Goal: Information Seeking & Learning: Understand process/instructions

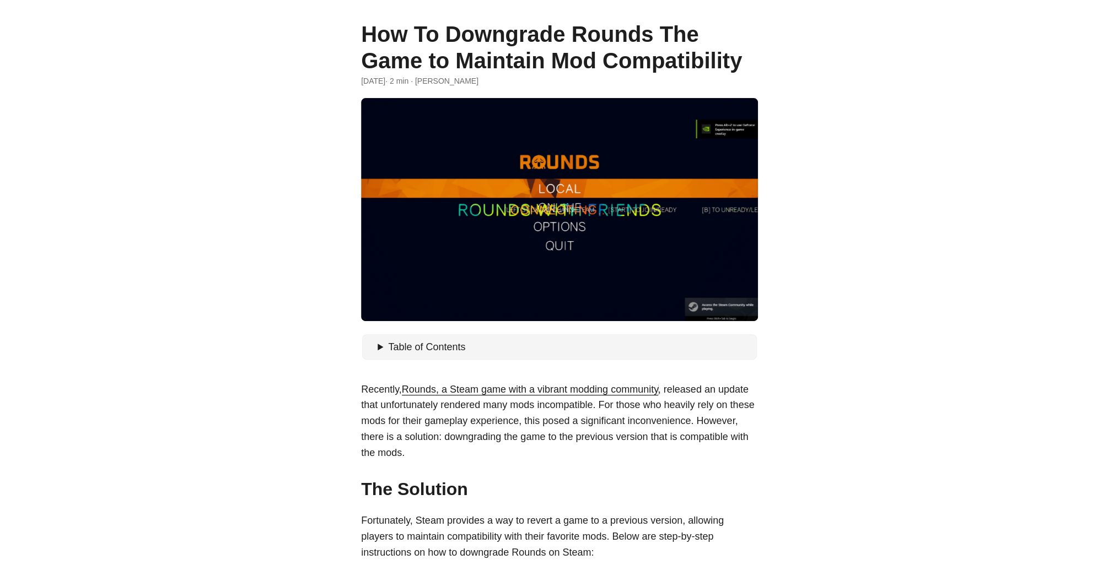
scroll to position [55, 0]
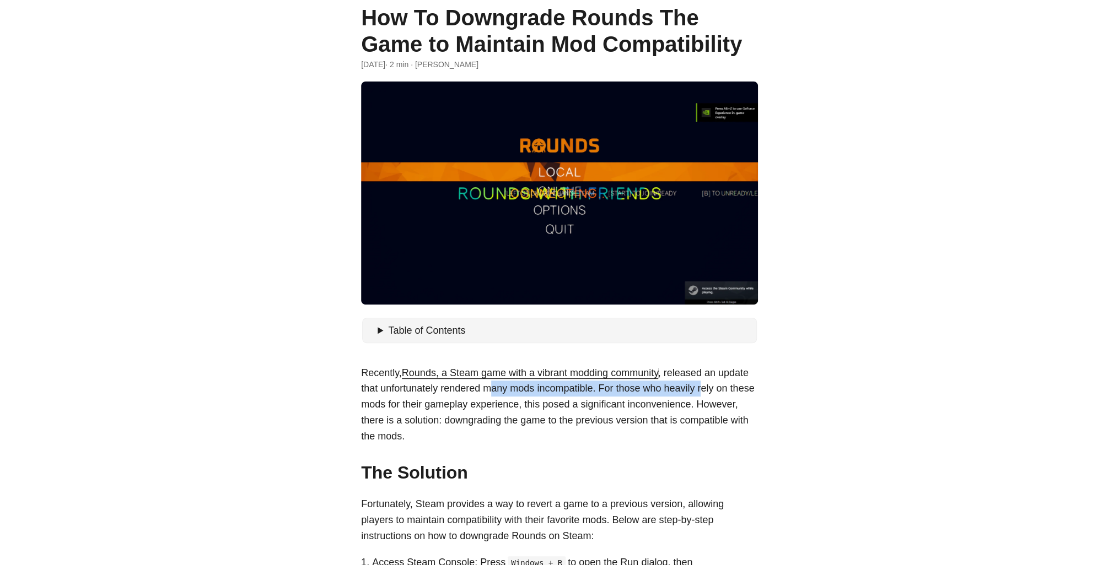
drag, startPoint x: 497, startPoint y: 395, endPoint x: 703, endPoint y: 393, distance: 206.1
click at [703, 393] on p "Recently, Rounds, a Steam game with a vibrant modding community , released an u…" at bounding box center [559, 404] width 397 height 79
click at [696, 395] on p "Recently, Rounds, a Steam game with a vibrant modding community , released an u…" at bounding box center [559, 404] width 397 height 79
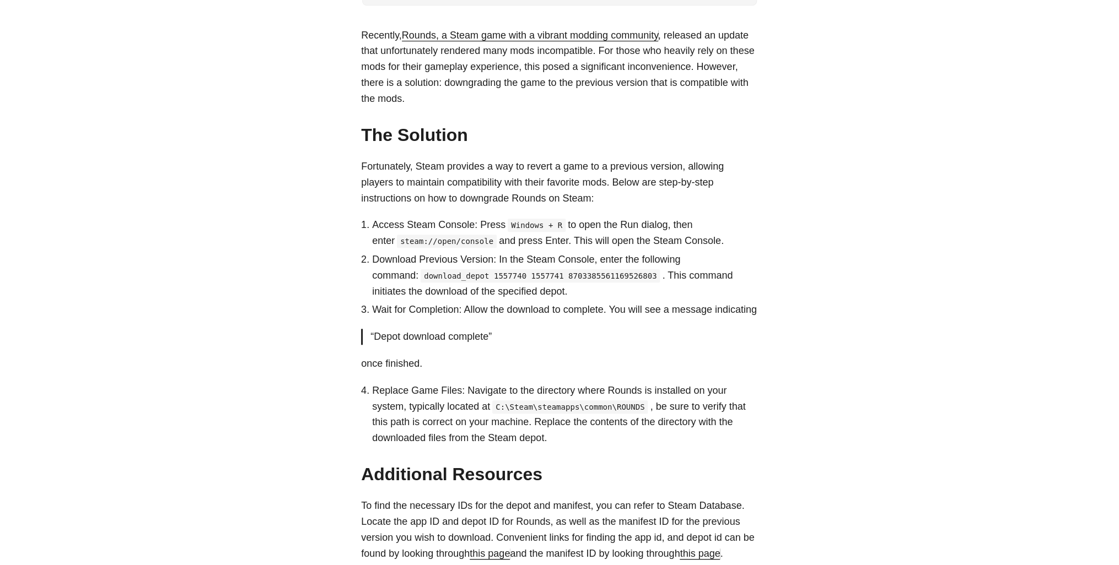
scroll to position [305, 0]
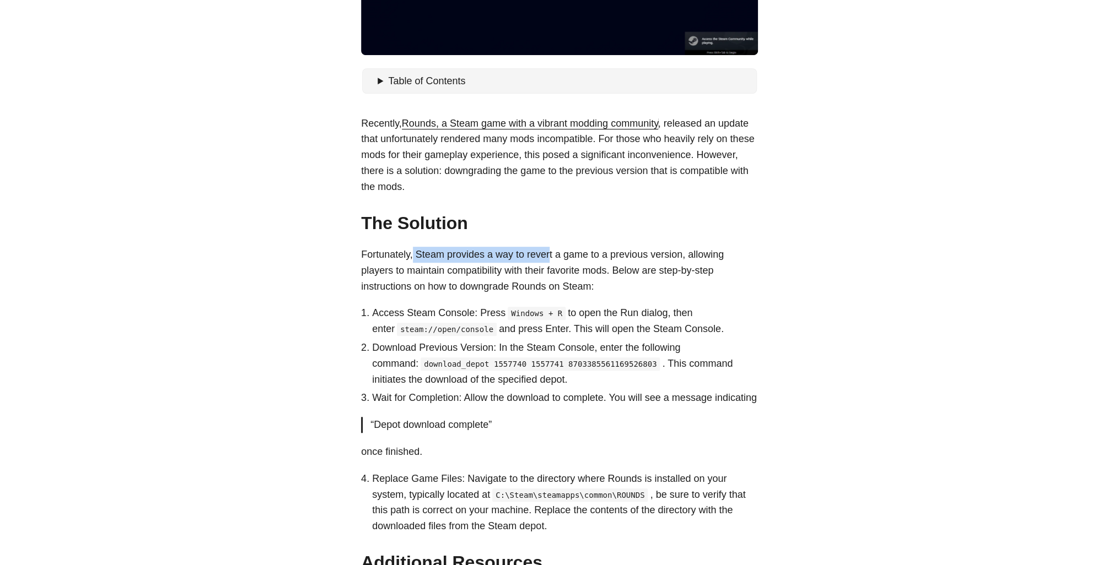
click at [544, 254] on p "Fortunately, Steam provides a way to revert a game to a previous version, allow…" at bounding box center [559, 270] width 397 height 47
click at [502, 253] on p "Fortunately, Steam provides a way to revert a game to a previous version, allow…" at bounding box center [559, 270] width 397 height 47
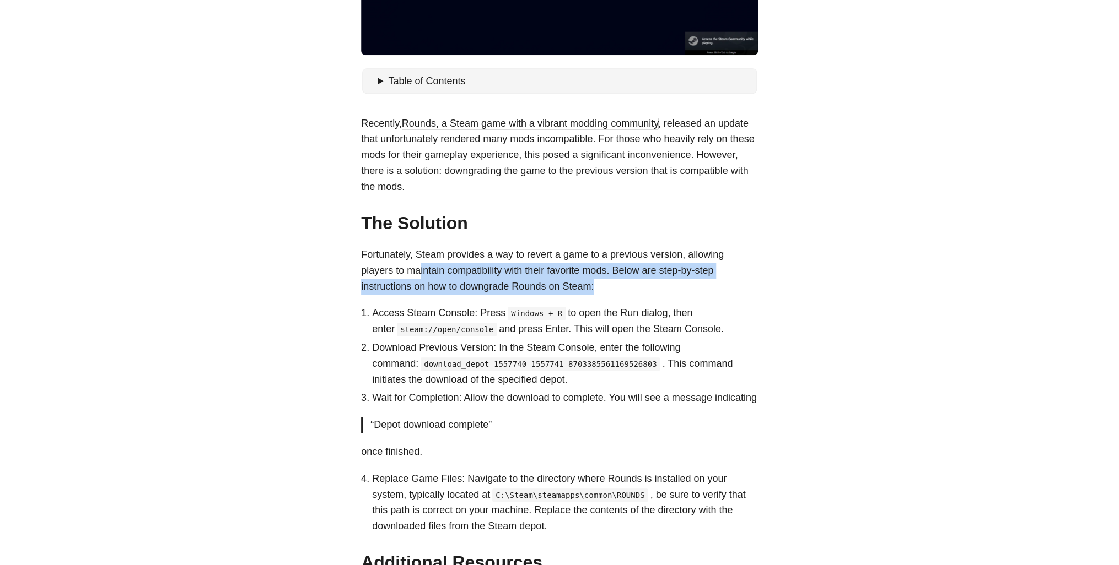
drag, startPoint x: 555, startPoint y: 283, endPoint x: 622, endPoint y: 278, distance: 66.3
click at [622, 278] on p "Fortunately, Steam provides a way to revert a game to a previous version, allow…" at bounding box center [559, 270] width 397 height 47
click at [530, 271] on p "Fortunately, Steam provides a way to revert a game to a previous version, allow…" at bounding box center [559, 270] width 397 height 47
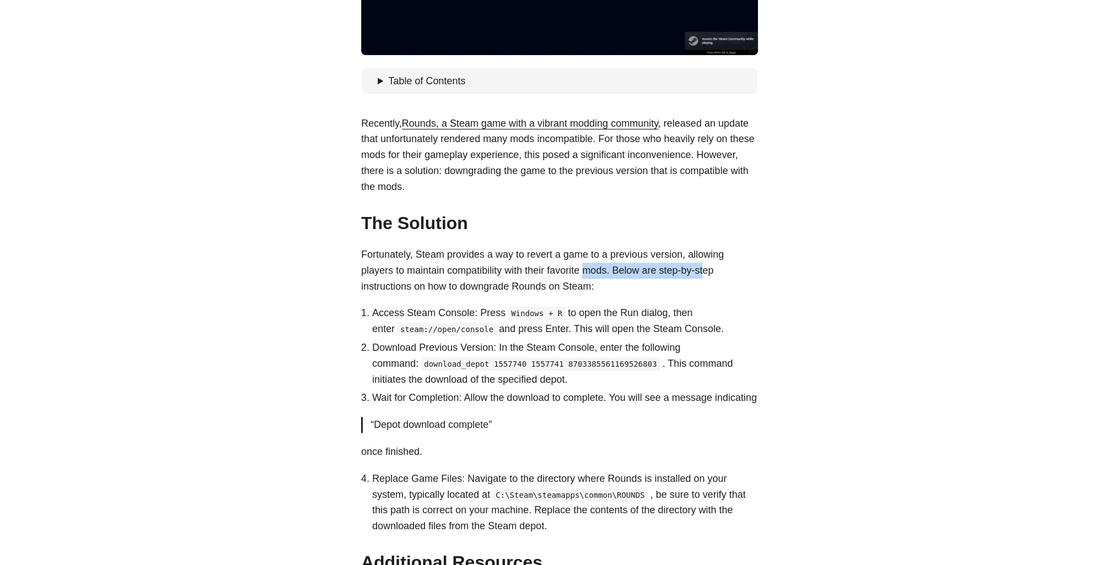
drag, startPoint x: 617, startPoint y: 274, endPoint x: 671, endPoint y: 276, distance: 54.0
click at [684, 274] on p "Fortunately, Steam provides a way to revert a game to a previous version, allow…" at bounding box center [559, 270] width 397 height 47
click at [644, 272] on p "Fortunately, Steam provides a way to revert a game to a previous version, allow…" at bounding box center [559, 270] width 397 height 47
drag, startPoint x: 378, startPoint y: 316, endPoint x: 479, endPoint y: 314, distance: 100.9
click at [479, 314] on li "Access Steam Console: Press Windows + R to open the Run dialog, then enter stea…" at bounding box center [565, 321] width 386 height 32
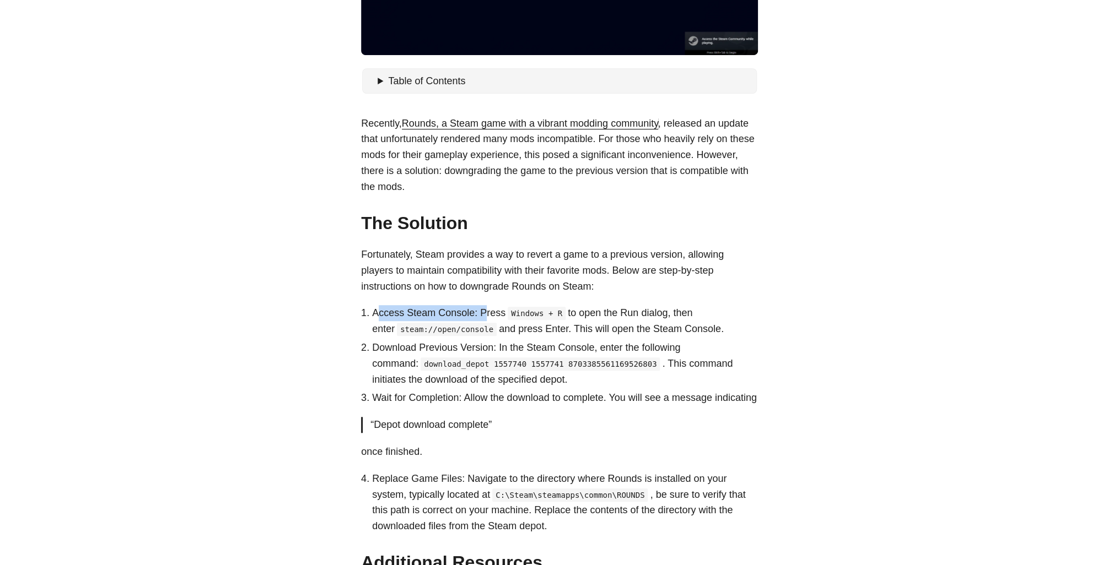
click at [479, 314] on li "Access Steam Console: Press Windows + R to open the Run dialog, then enter stea…" at bounding box center [565, 321] width 386 height 32
drag, startPoint x: 705, startPoint y: 316, endPoint x: 721, endPoint y: 321, distance: 16.2
click at [721, 321] on li "Access Steam Console: Press Windows + R to open the Run dialog, then enter stea…" at bounding box center [565, 321] width 386 height 32
click at [692, 317] on li "Access Steam Console: Press Windows + R to open the Run dialog, then enter stea…" at bounding box center [565, 321] width 386 height 32
drag, startPoint x: 373, startPoint y: 331, endPoint x: 463, endPoint y: 328, distance: 90.4
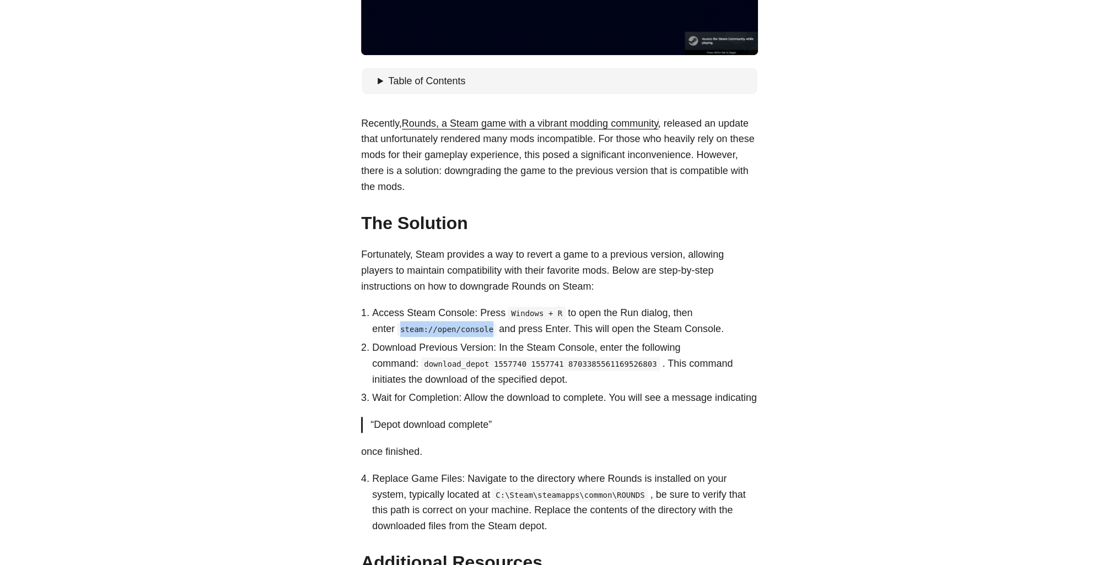
click at [463, 328] on li "Access Steam Console: Press Windows + R to open the Run dialog, then enter stea…" at bounding box center [565, 321] width 386 height 32
click at [172, 449] on body "[PERSON_NAME] Home About Posts Tags Archive Resume" at bounding box center [559, 288] width 1119 height 1186
click at [515, 460] on p "once finished." at bounding box center [559, 452] width 397 height 16
drag, startPoint x: 489, startPoint y: 354, endPoint x: 613, endPoint y: 351, distance: 123.5
click at [613, 351] on li "Download Previous Version: In the Steam Console, enter the following command: d…" at bounding box center [565, 363] width 386 height 47
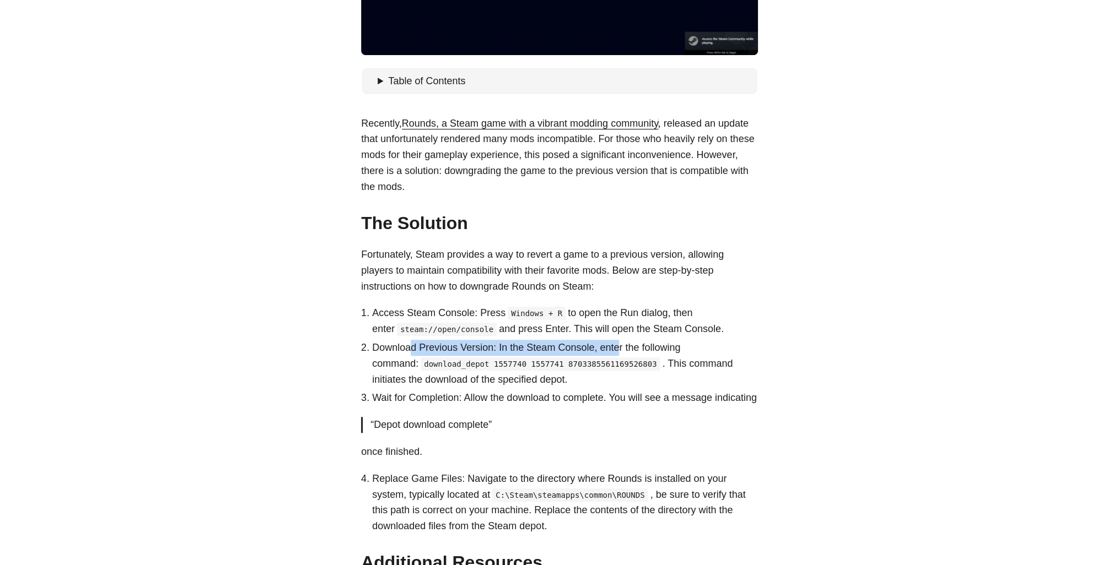
click at [613, 351] on li "Download Previous Version: In the Steam Console, enter the following command: d…" at bounding box center [565, 363] width 386 height 47
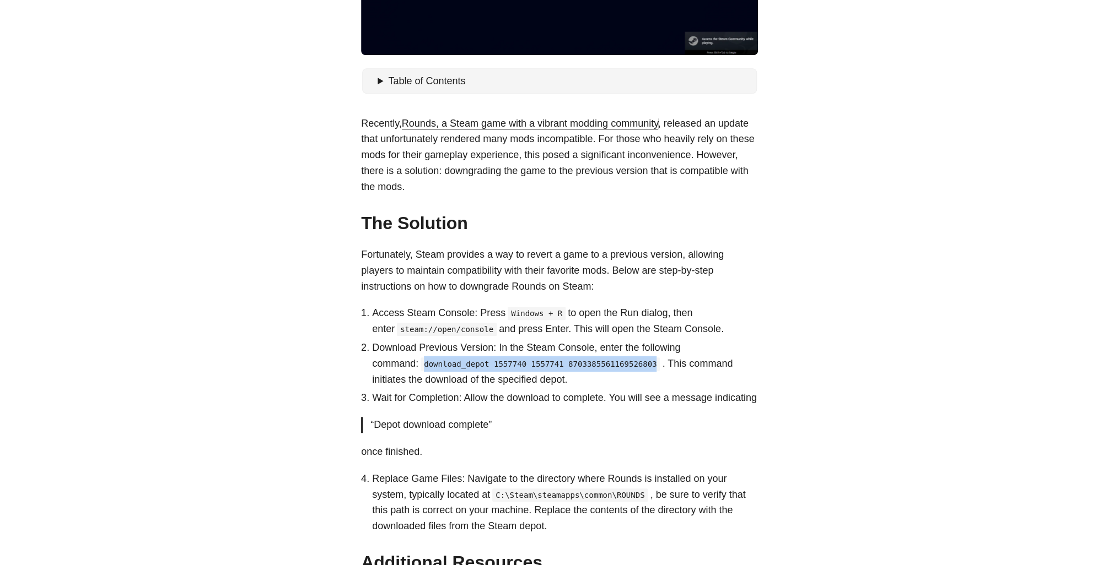
drag, startPoint x: 435, startPoint y: 362, endPoint x: 588, endPoint y: 365, distance: 153.2
click at [589, 365] on li "Download Previous Version: In the Steam Console, enter the following command: d…" at bounding box center [565, 363] width 386 height 47
click at [179, 431] on body "[PERSON_NAME] Home About Posts Tags Archive Resume" at bounding box center [559, 288] width 1119 height 1186
click at [703, 355] on li "Download Previous Version: In the Steam Console, enter the following command: d…" at bounding box center [565, 363] width 386 height 47
click at [687, 360] on li "Download Previous Version: In the Steam Console, enter the following command: d…" at bounding box center [565, 363] width 386 height 47
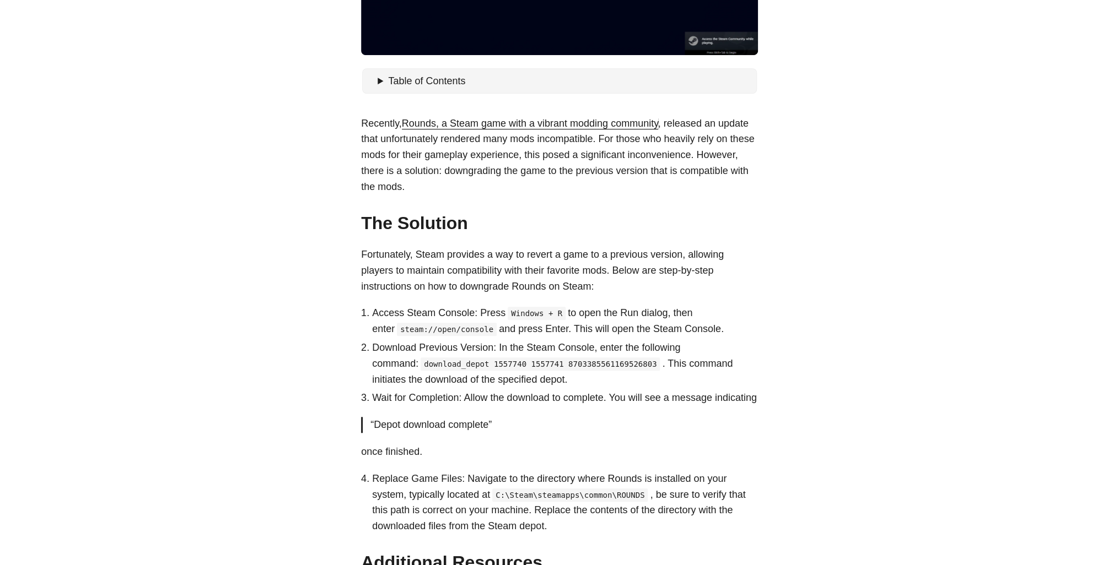
click at [697, 373] on li "Download Previous Version: In the Steam Console, enter the following command: d…" at bounding box center [565, 363] width 386 height 47
drag, startPoint x: 370, startPoint y: 395, endPoint x: 603, endPoint y: 389, distance: 233.7
click at [603, 389] on ol "Access Steam Console: Press Windows + R to open the Run dialog, then enter stea…" at bounding box center [559, 355] width 397 height 101
click at [559, 398] on li "Wait for Completion: Allow the download to complete. You will see a message ind…" at bounding box center [565, 398] width 386 height 16
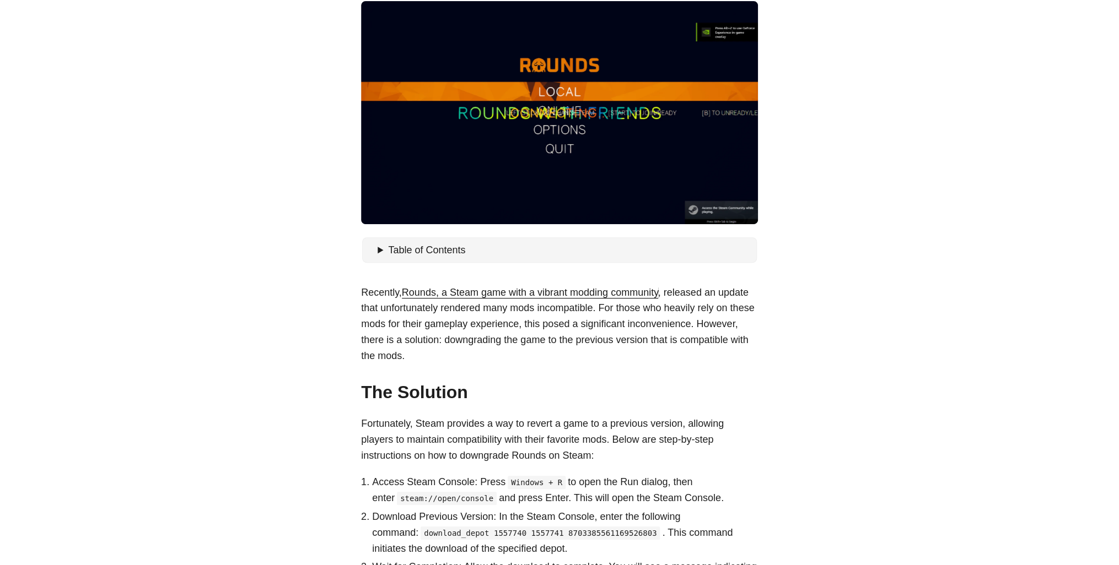
scroll to position [331, 0]
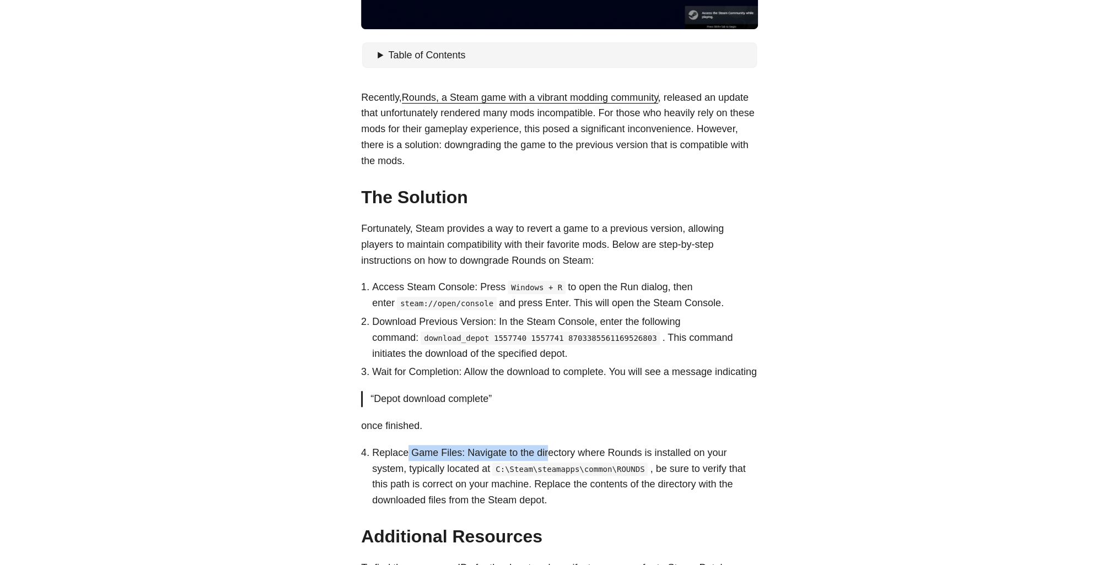
drag, startPoint x: 500, startPoint y: 467, endPoint x: 545, endPoint y: 468, distance: 44.6
click at [545, 468] on li "Replace Game Files: Navigate to the directory where Rounds is installed on your…" at bounding box center [565, 476] width 386 height 63
click at [527, 470] on li "Replace Game Files: Navigate to the directory where Rounds is installed on your…" at bounding box center [565, 476] width 386 height 63
drag, startPoint x: 580, startPoint y: 470, endPoint x: 716, endPoint y: 473, distance: 136.2
click at [716, 473] on li "Replace Game Files: Navigate to the directory where Rounds is installed on your…" at bounding box center [565, 476] width 386 height 63
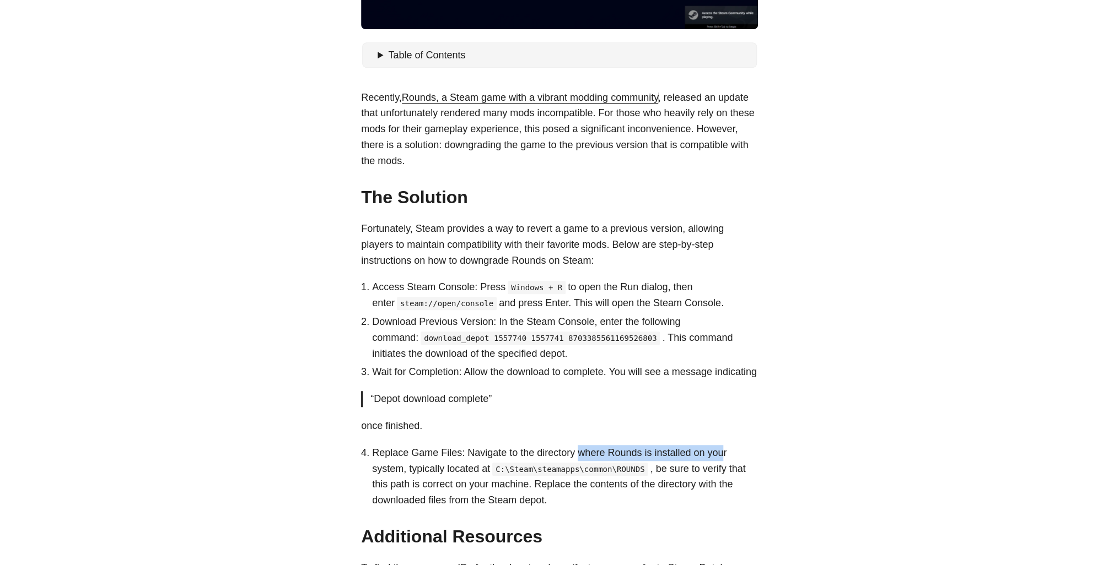
click at [709, 473] on li "Replace Game Files: Navigate to the directory where Rounds is installed on your…" at bounding box center [565, 476] width 386 height 63
drag, startPoint x: 549, startPoint y: 485, endPoint x: 597, endPoint y: 486, distance: 48.0
click at [597, 476] on code "C:\Steam\steamapps\common\ROUNDS" at bounding box center [569, 469] width 155 height 13
click at [593, 476] on code "C:\Steam\steamapps\common\ROUNDS" at bounding box center [569, 469] width 155 height 13
drag, startPoint x: 630, startPoint y: 484, endPoint x: 737, endPoint y: 485, distance: 106.4
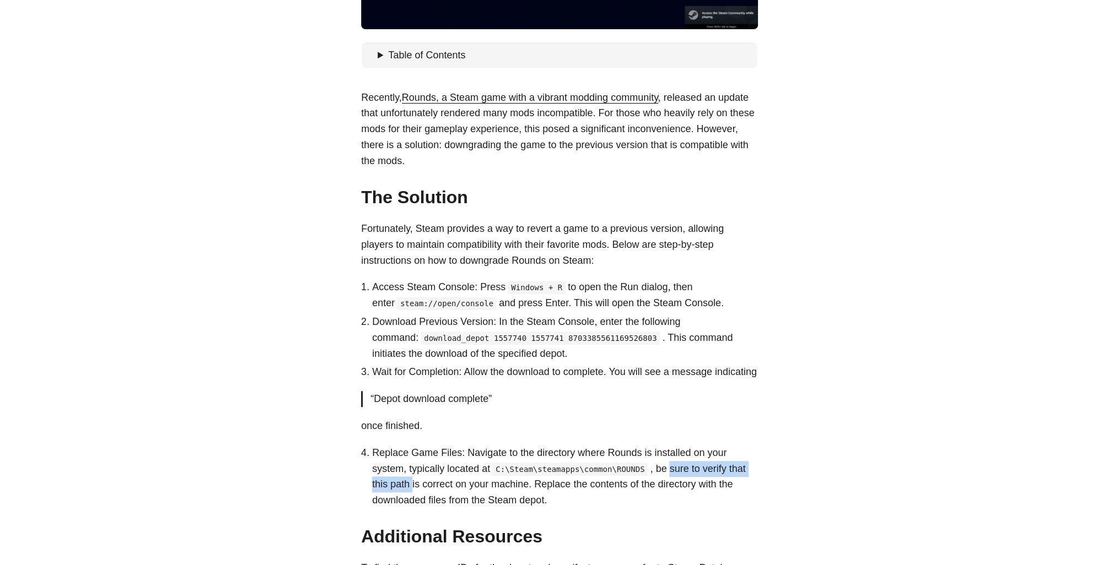
click at [743, 484] on li "Replace Game Files: Navigate to the directory where Rounds is installed on your…" at bounding box center [565, 476] width 386 height 63
click at [713, 487] on li "Replace Game Files: Navigate to the directory where Rounds is installed on your…" at bounding box center [565, 476] width 386 height 63
drag, startPoint x: 416, startPoint y: 499, endPoint x: 606, endPoint y: 502, distance: 190.1
click at [606, 502] on li "Replace Game Files: Navigate to the directory where Rounds is installed on your…" at bounding box center [565, 476] width 386 height 63
click at [575, 503] on li "Replace Game Files: Navigate to the directory where Rounds is installed on your…" at bounding box center [565, 476] width 386 height 63
